Goal: Information Seeking & Learning: Learn about a topic

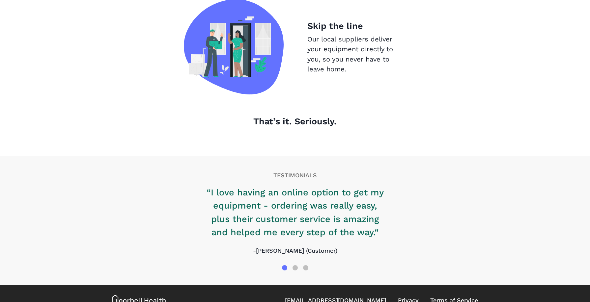
scroll to position [710, 0]
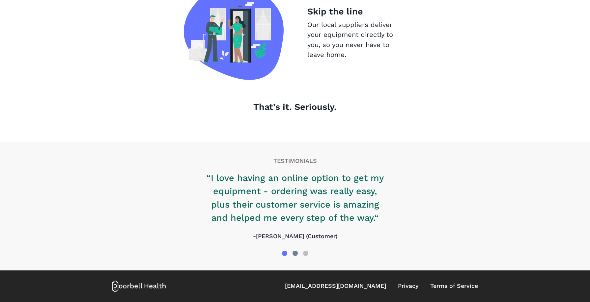
click at [295, 254] on div at bounding box center [295, 253] width 5 height 5
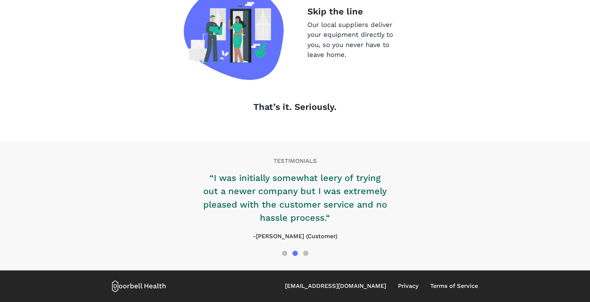
click at [313, 252] on div at bounding box center [295, 253] width 366 height 11
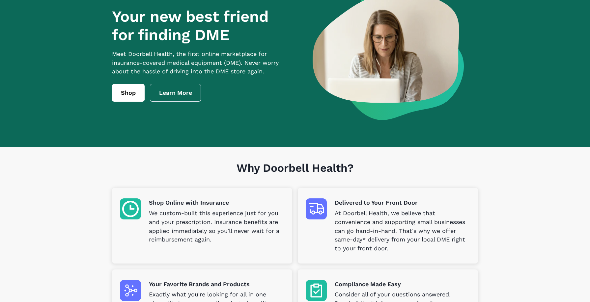
scroll to position [0, 0]
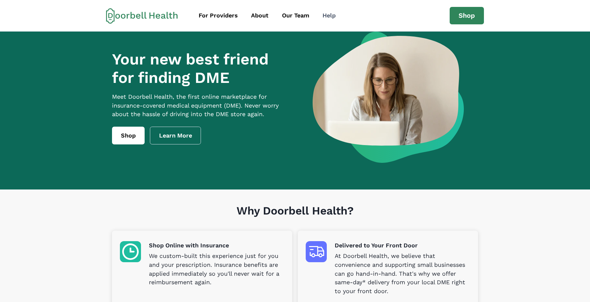
click at [334, 14] on div "Help" at bounding box center [329, 15] width 13 height 9
click at [225, 15] on div "For Providers" at bounding box center [218, 15] width 39 height 9
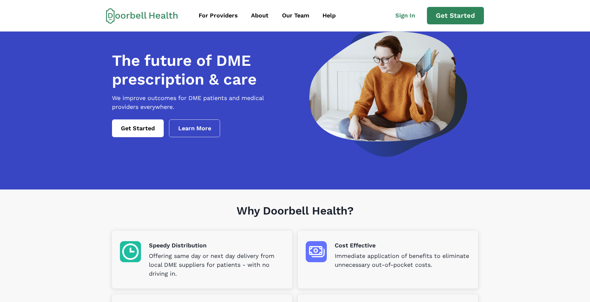
click at [25, 244] on section "Why Doorbell Health? Speedy Distribution Offering same day or next day delivery…" at bounding box center [295, 277] width 590 height 175
